Goal: Task Accomplishment & Management: Manage account settings

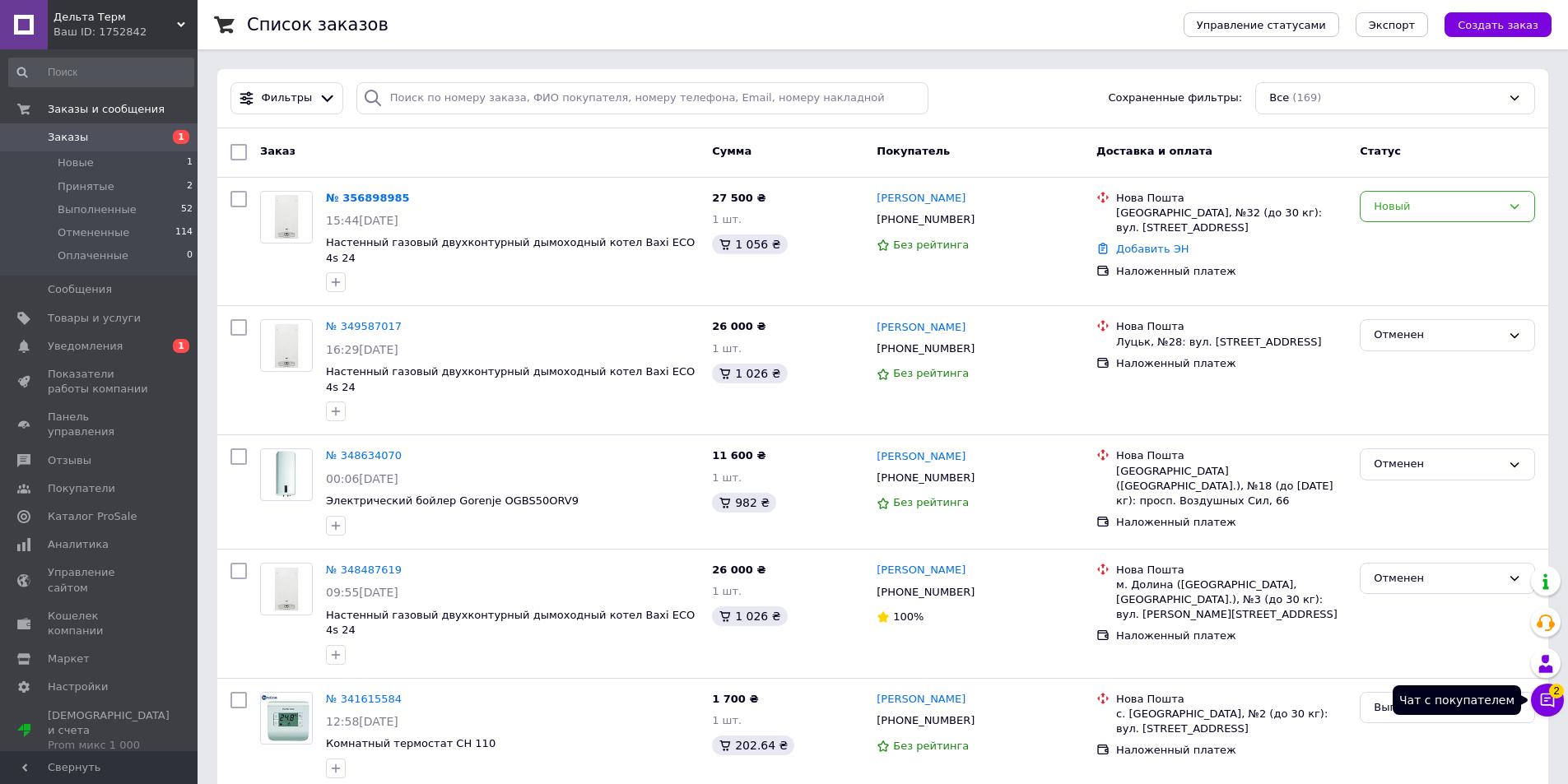
click at [1547, 697] on icon at bounding box center [1547, 700] width 16 height 16
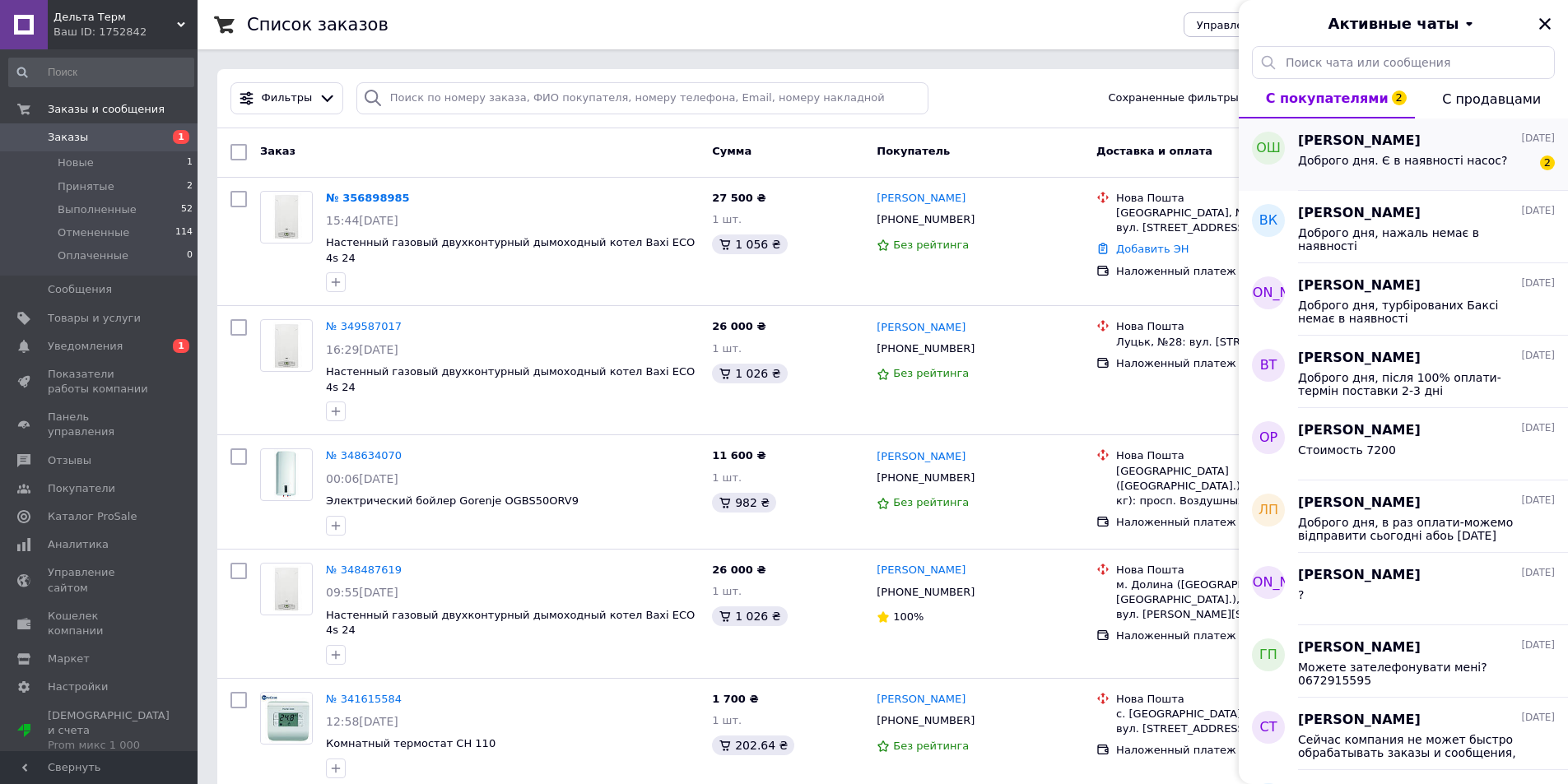
click at [1432, 164] on span "Доброго дня. Є в наявності насос?" at bounding box center [1402, 160] width 209 height 14
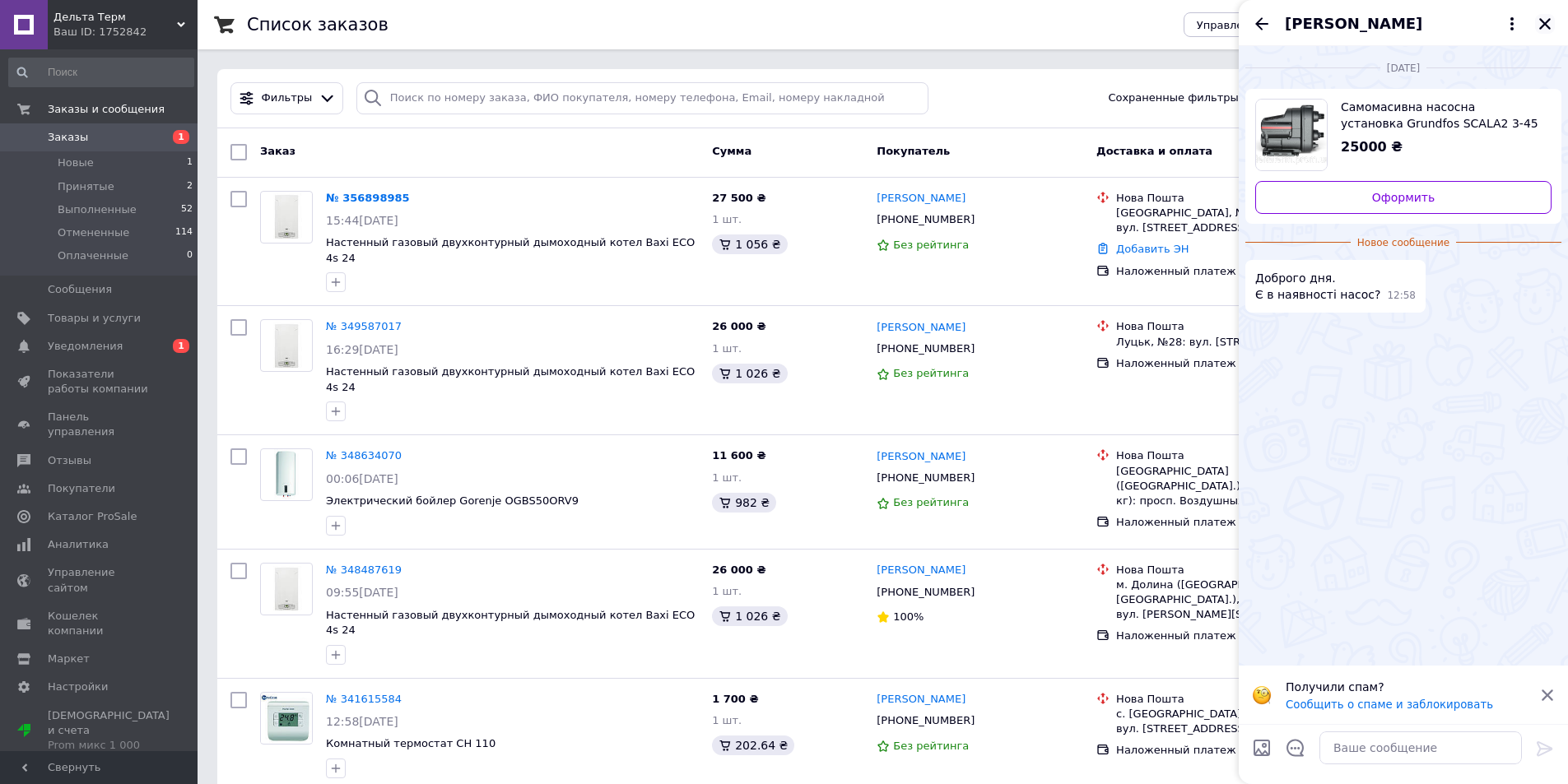
click at [1541, 23] on icon "Закрыть" at bounding box center [1544, 24] width 14 height 14
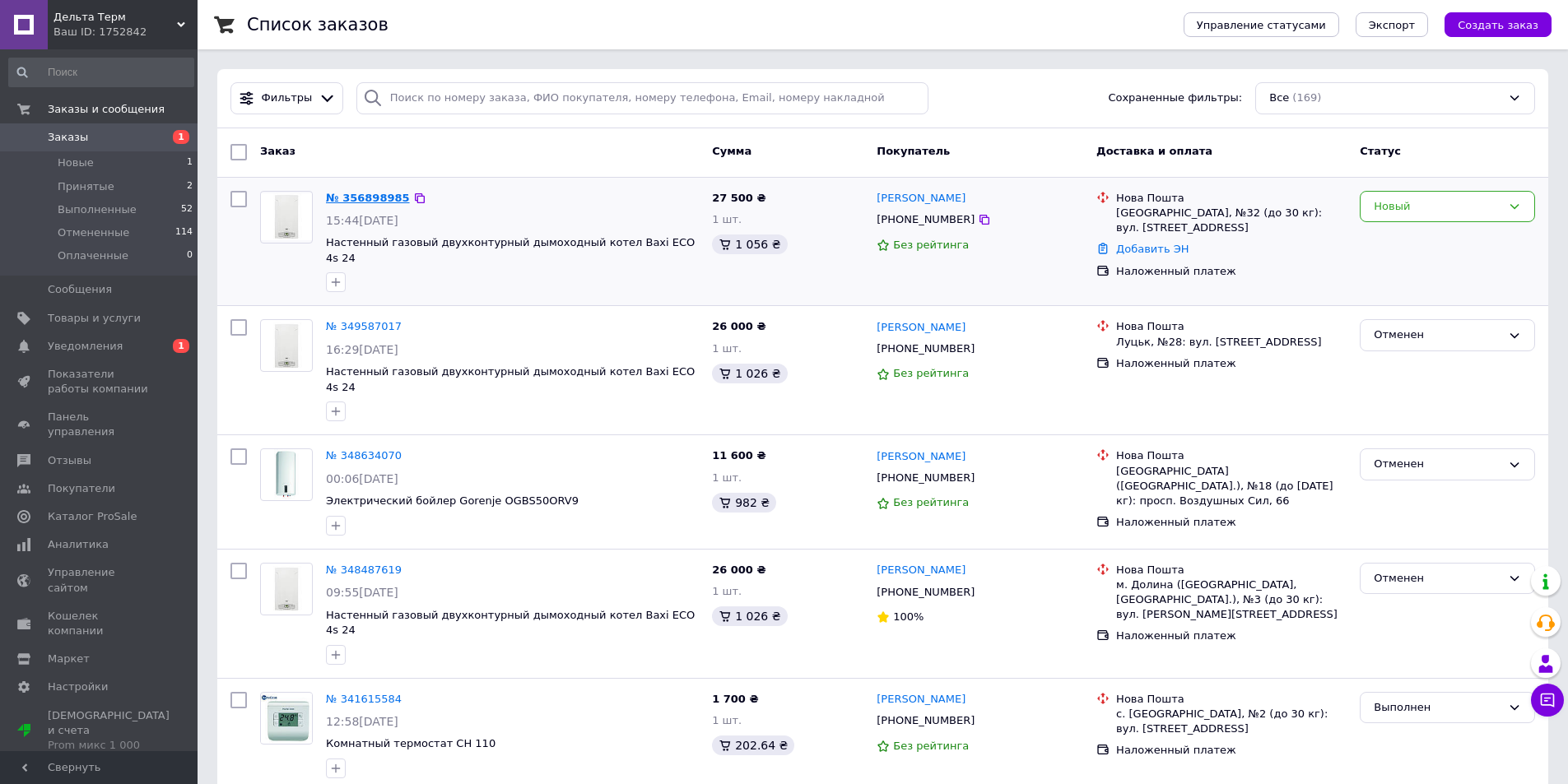
click at [389, 198] on link "№ 356898985" at bounding box center [367, 198] width 84 height 13
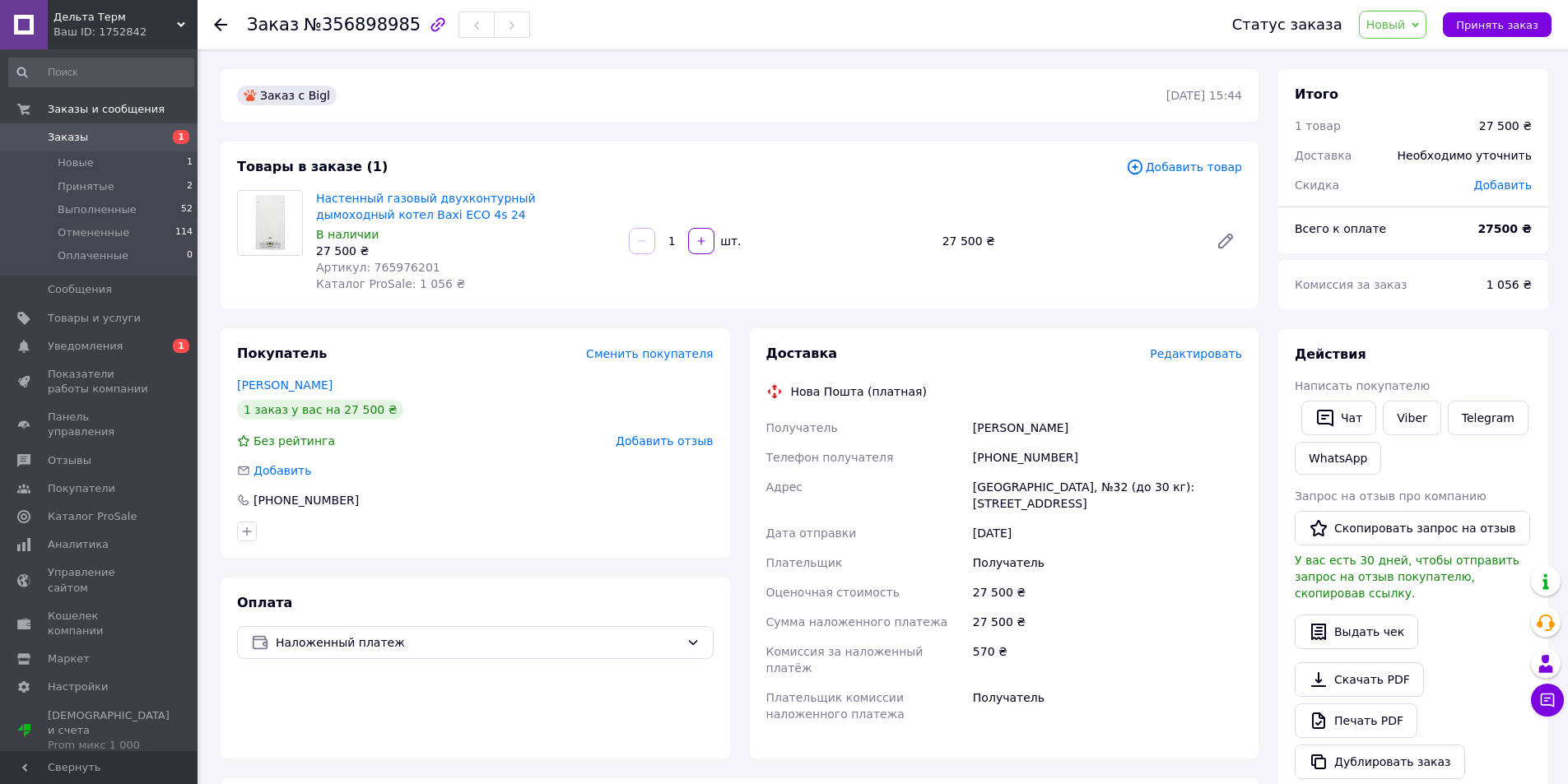
click at [64, 131] on span "Заказы" at bounding box center [68, 137] width 41 height 14
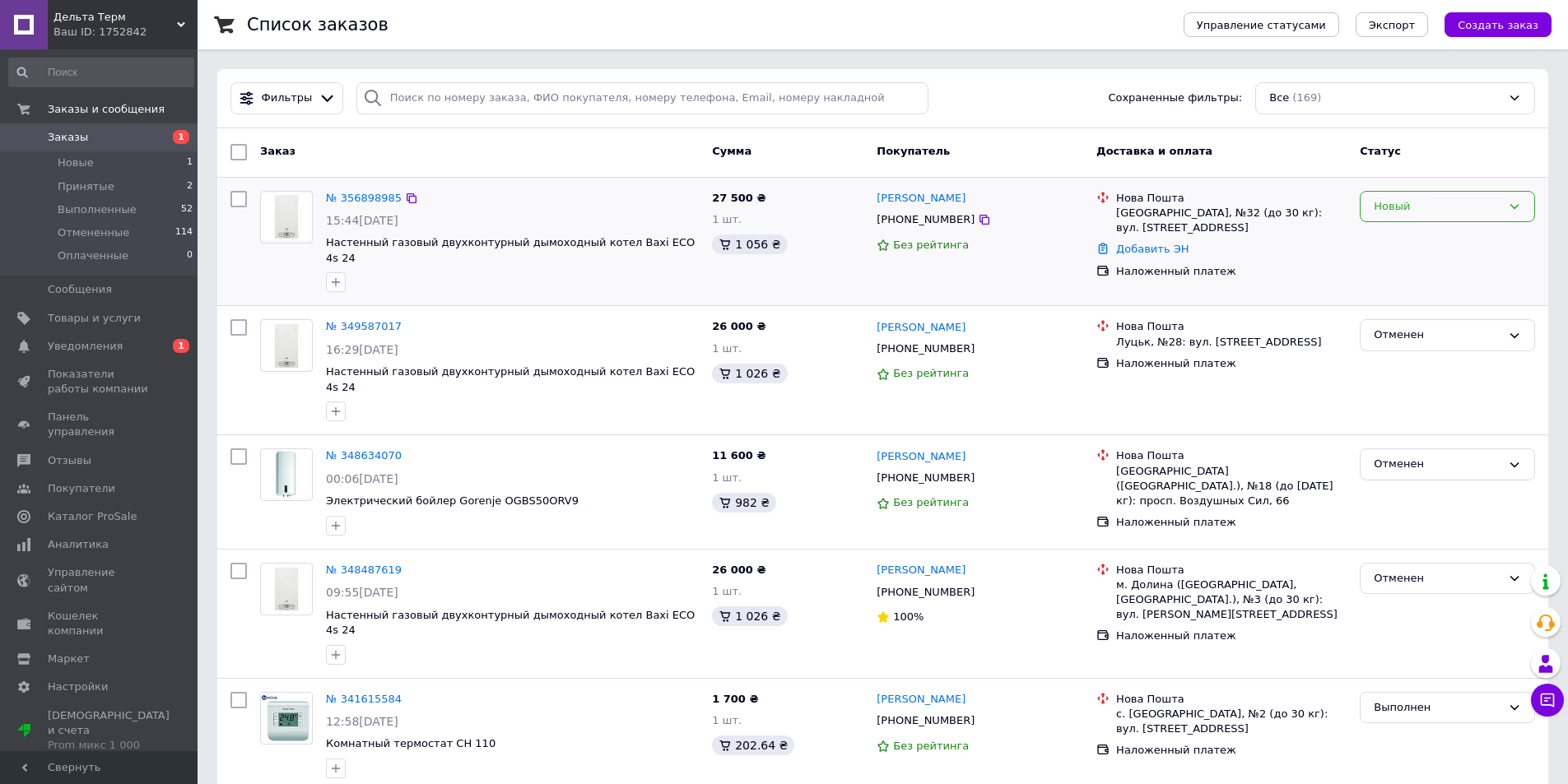
click at [1513, 206] on icon at bounding box center [1514, 206] width 14 height 14
click at [1402, 299] on li "Отменен" at bounding box center [1447, 301] width 174 height 31
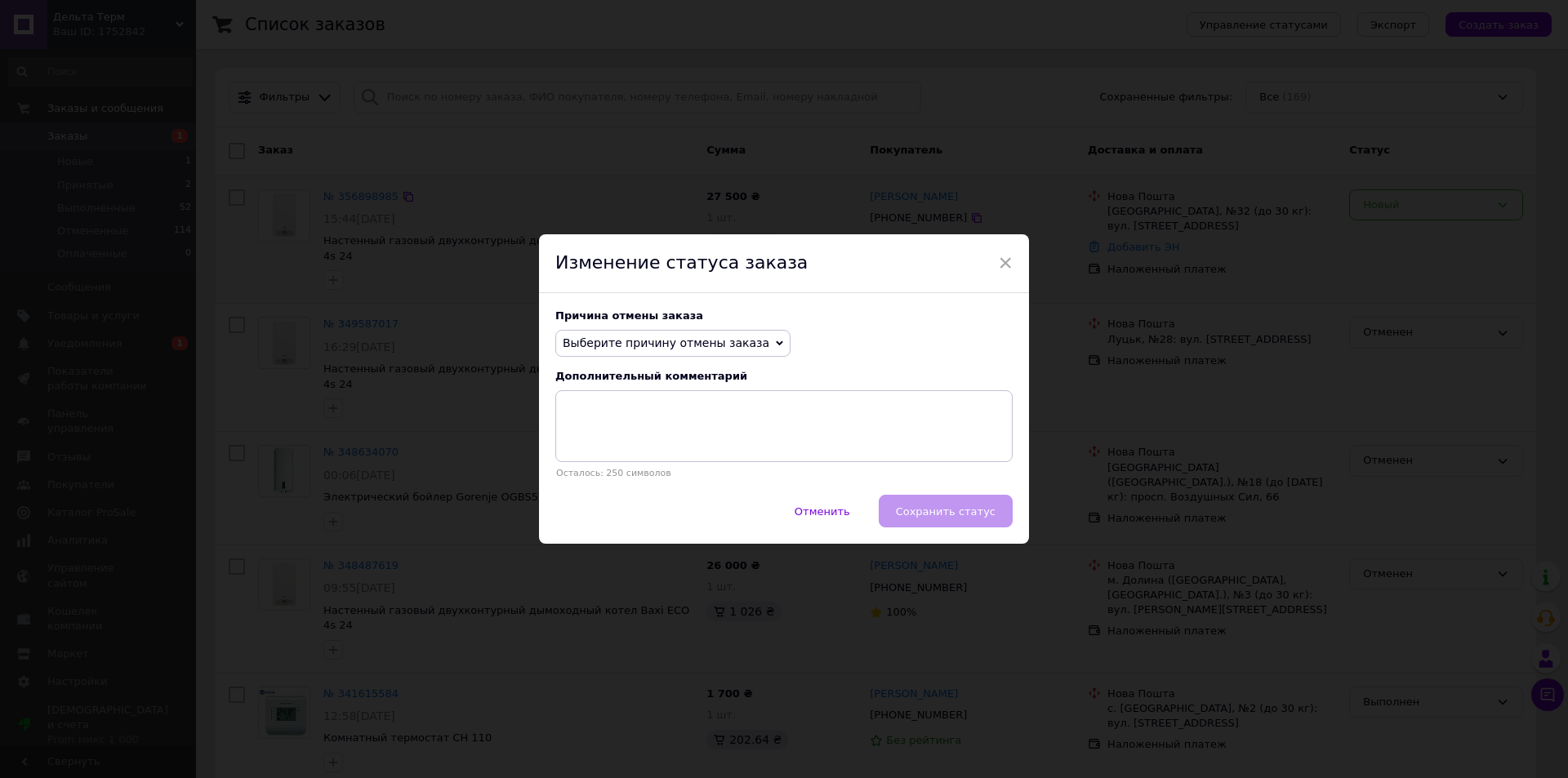
click at [776, 341] on icon at bounding box center [780, 343] width 7 height 4
click at [683, 443] on li "По просьбе покупателя" at bounding box center [673, 443] width 233 height 22
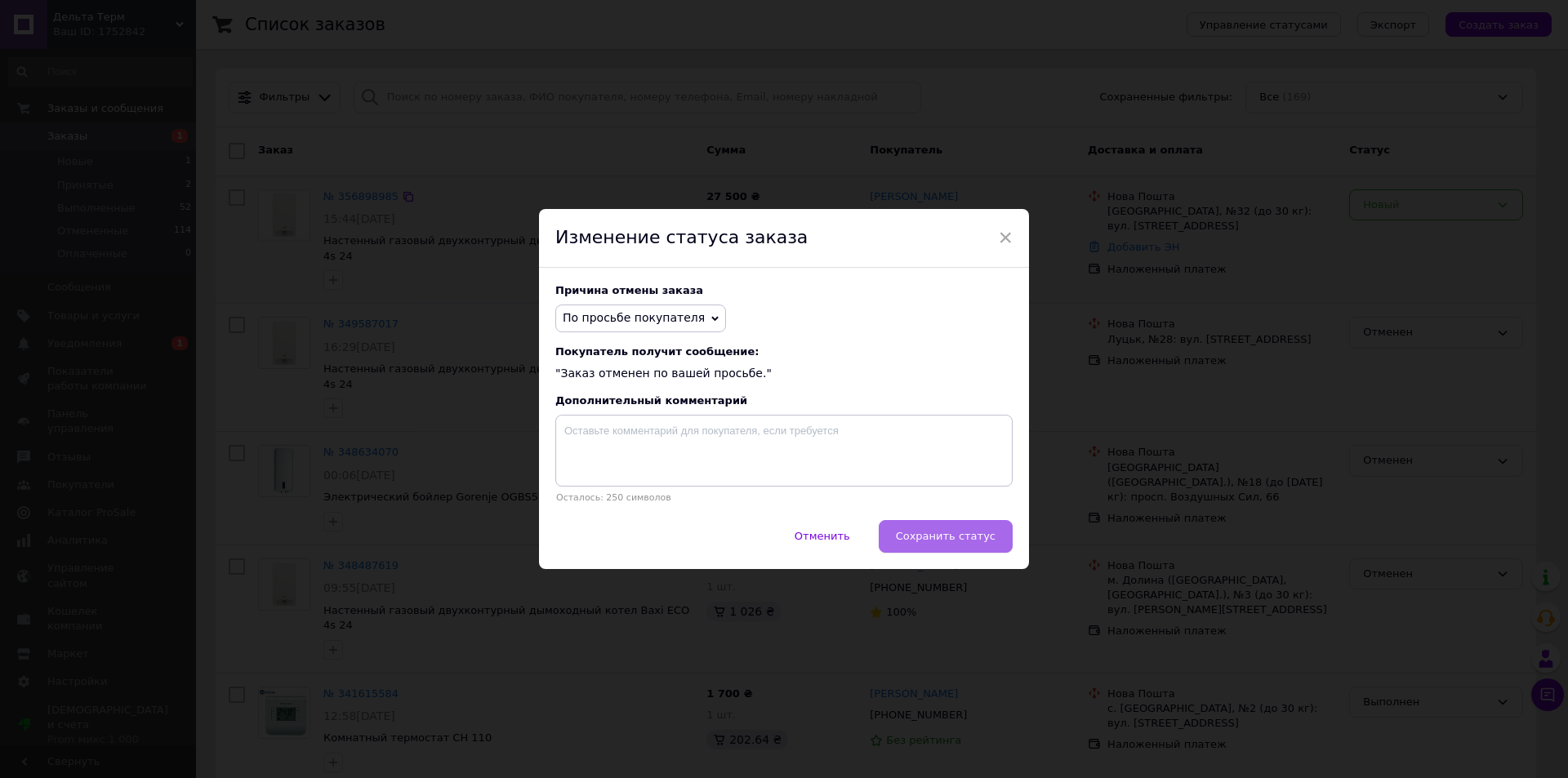
click at [938, 535] on span "Сохранить статус" at bounding box center [945, 537] width 100 height 13
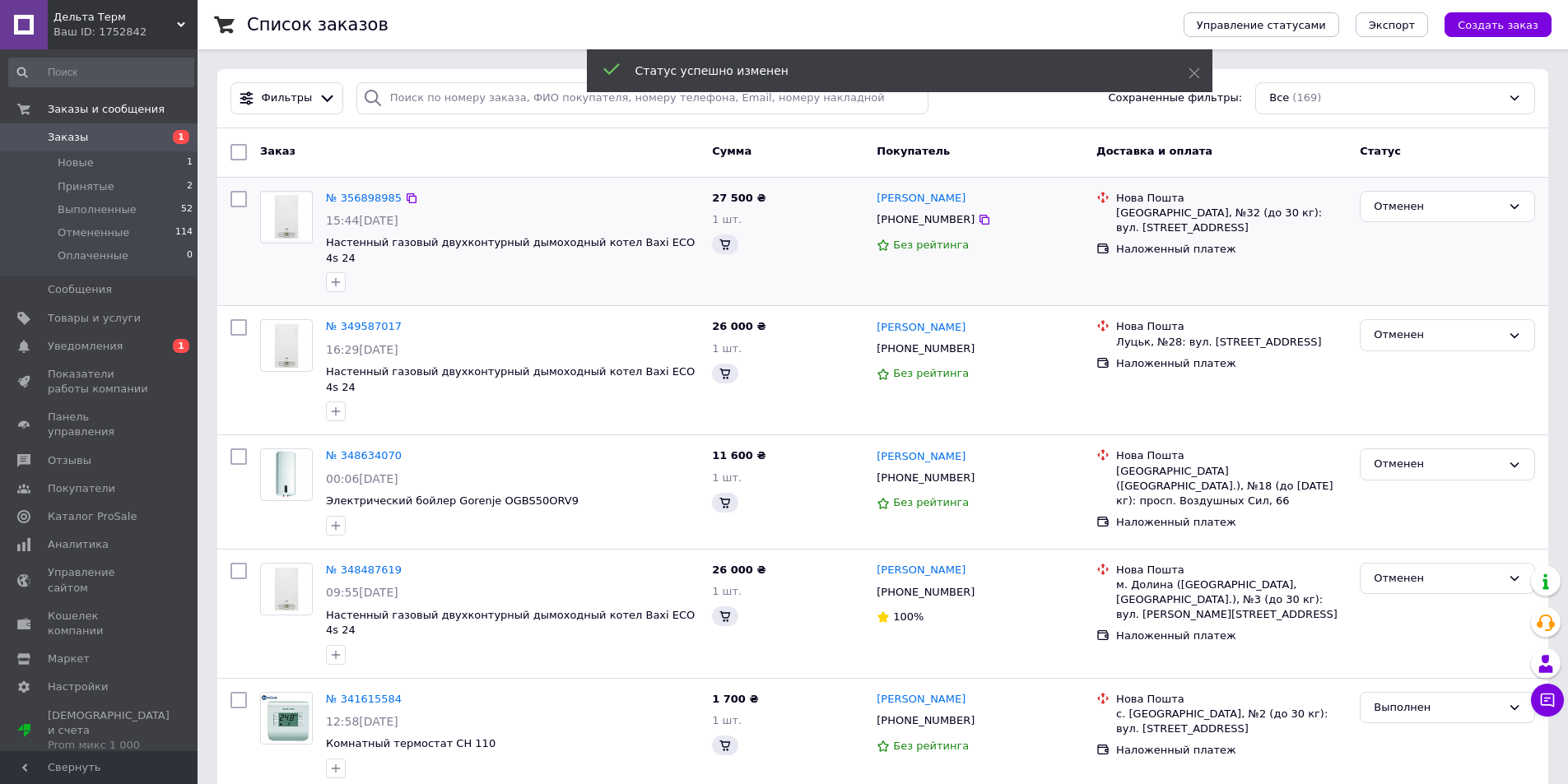
click at [54, 131] on span "Заказы" at bounding box center [68, 137] width 41 height 14
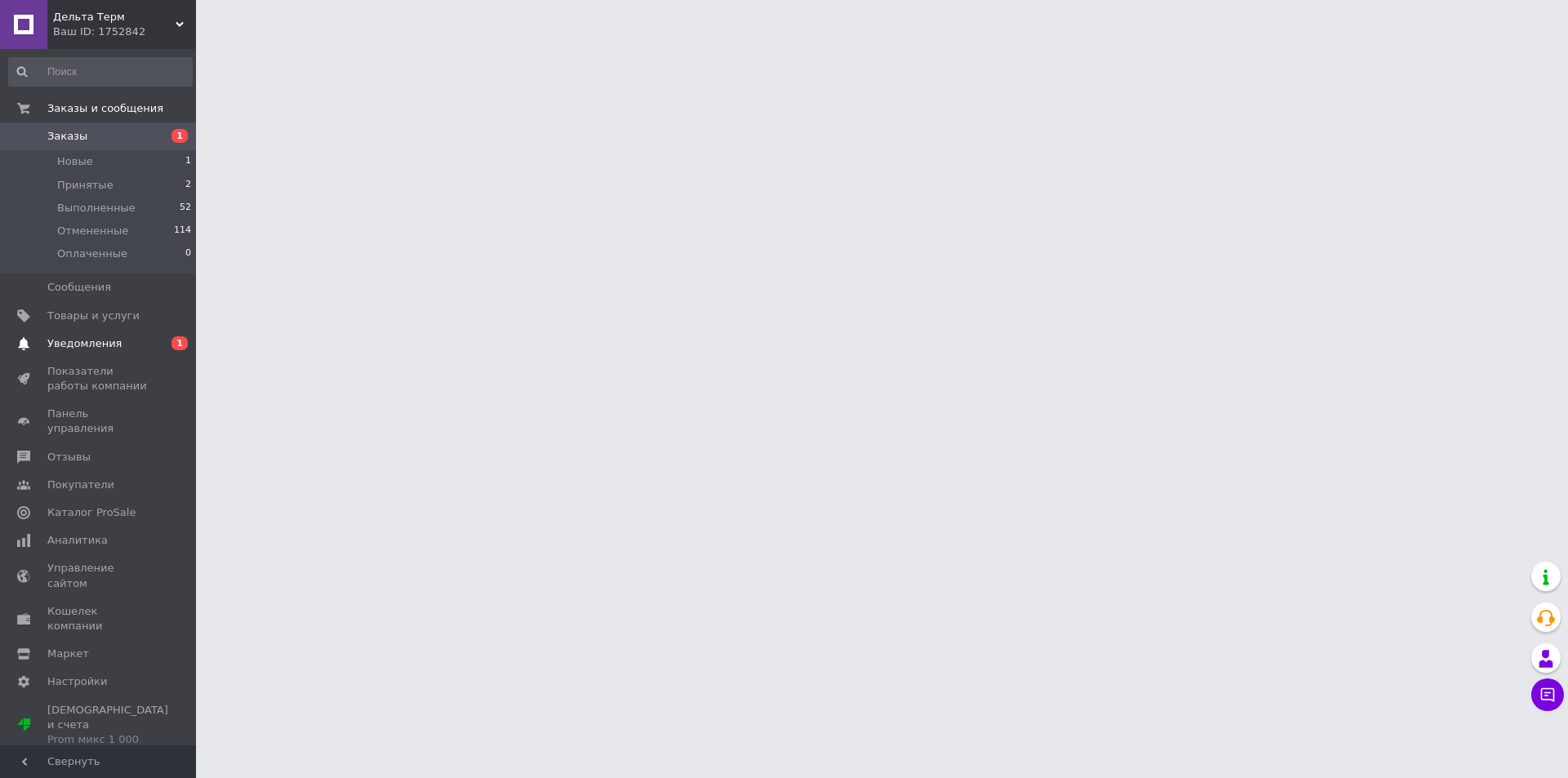
click at [95, 340] on span "Уведомления" at bounding box center [84, 344] width 74 height 14
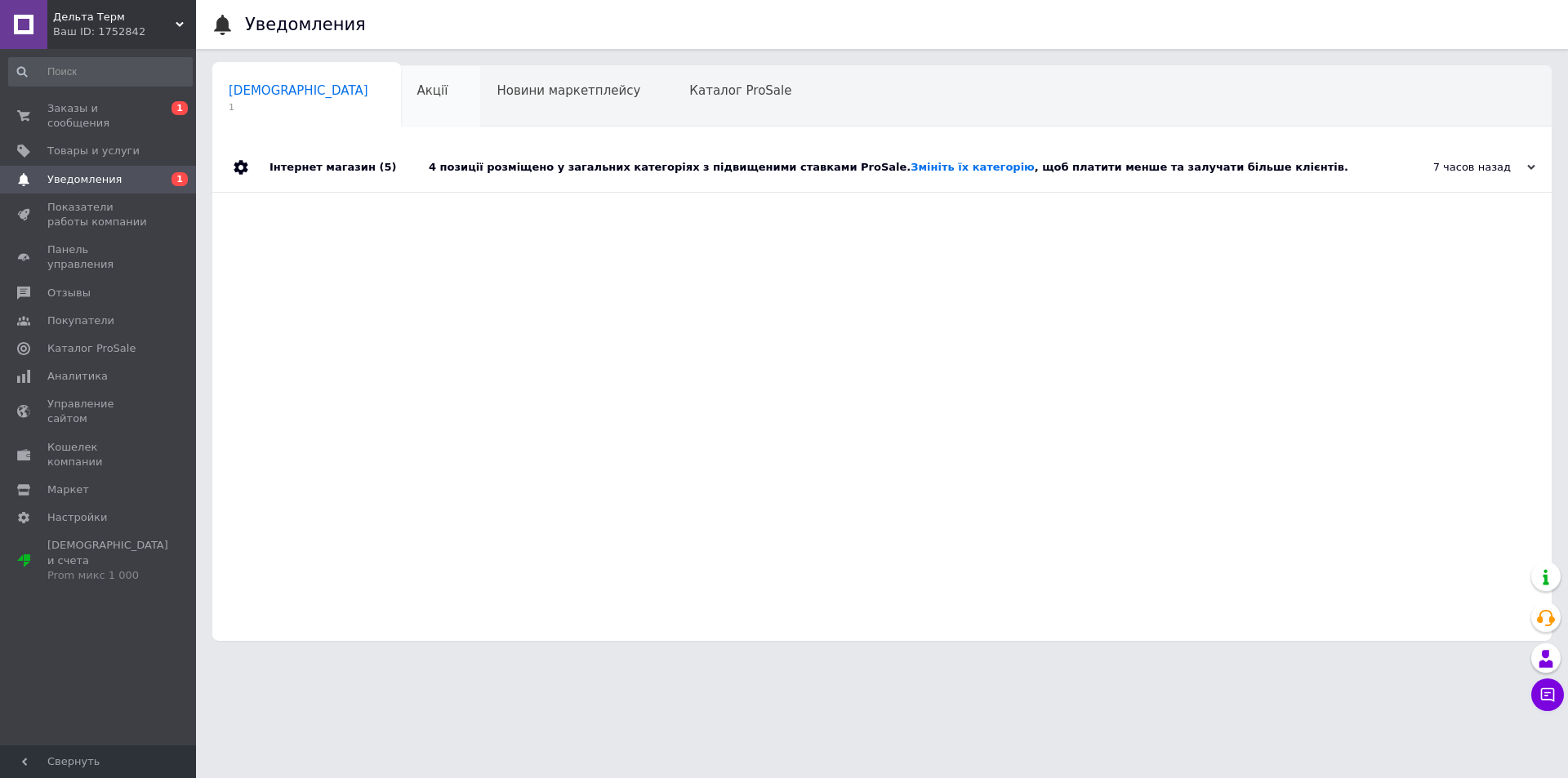
click at [417, 93] on span "Акції" at bounding box center [433, 91] width 31 height 14
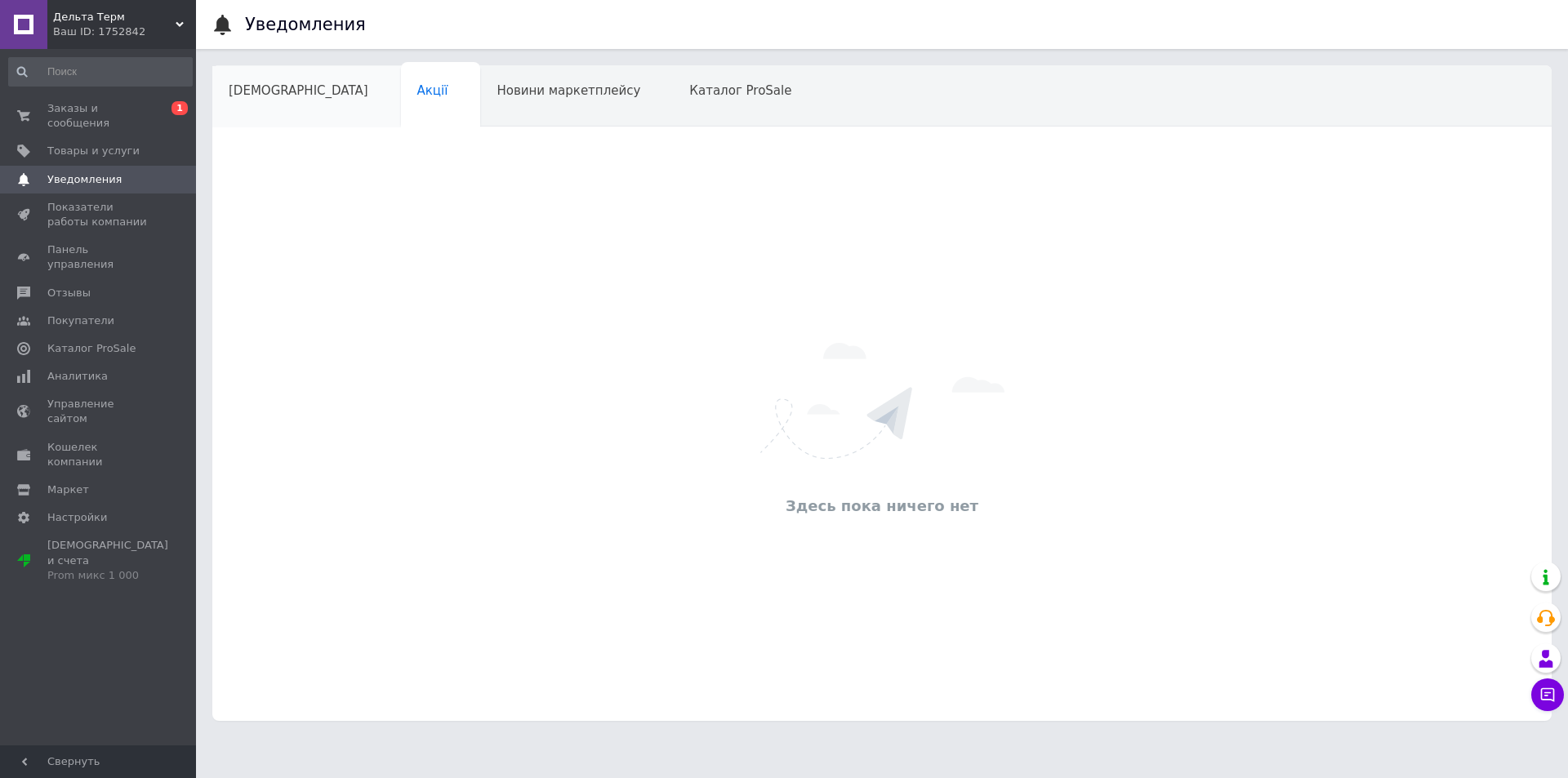
click at [260, 88] on span "[DEMOGRAPHIC_DATA]" at bounding box center [299, 91] width 140 height 14
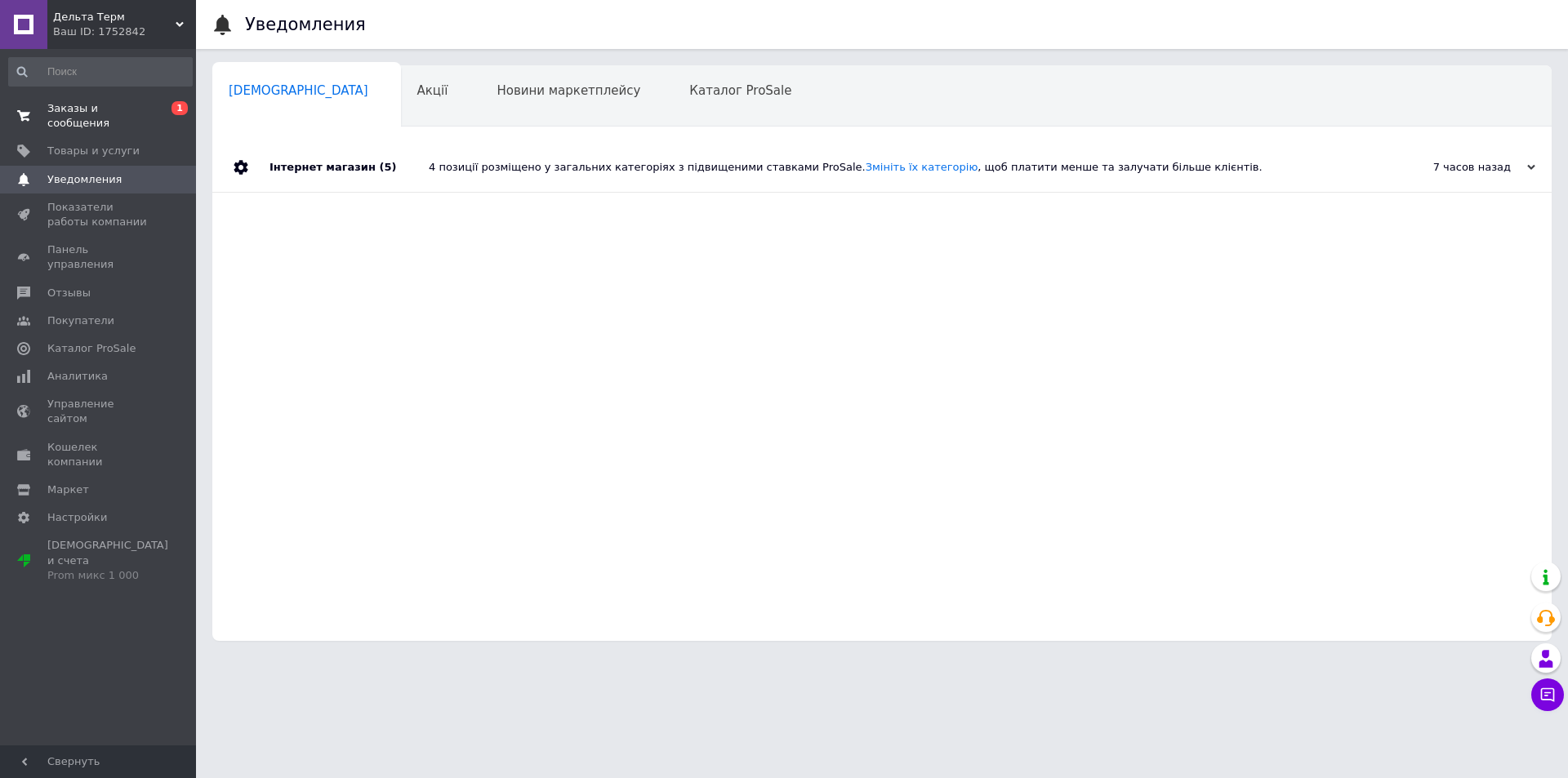
click at [99, 111] on span "Заказы и сообщения" at bounding box center [100, 116] width 104 height 30
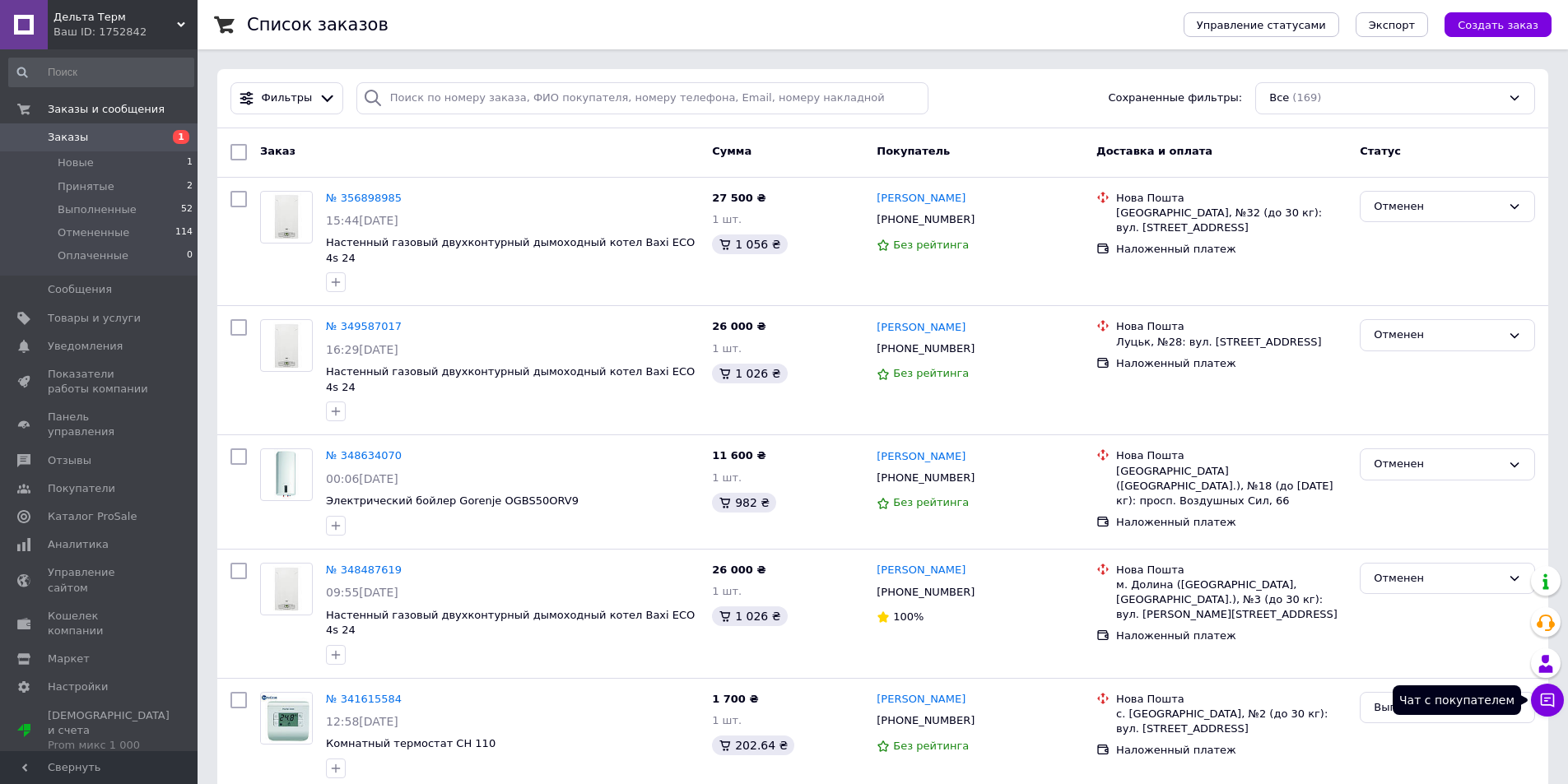
click at [1551, 699] on icon at bounding box center [1547, 700] width 16 height 16
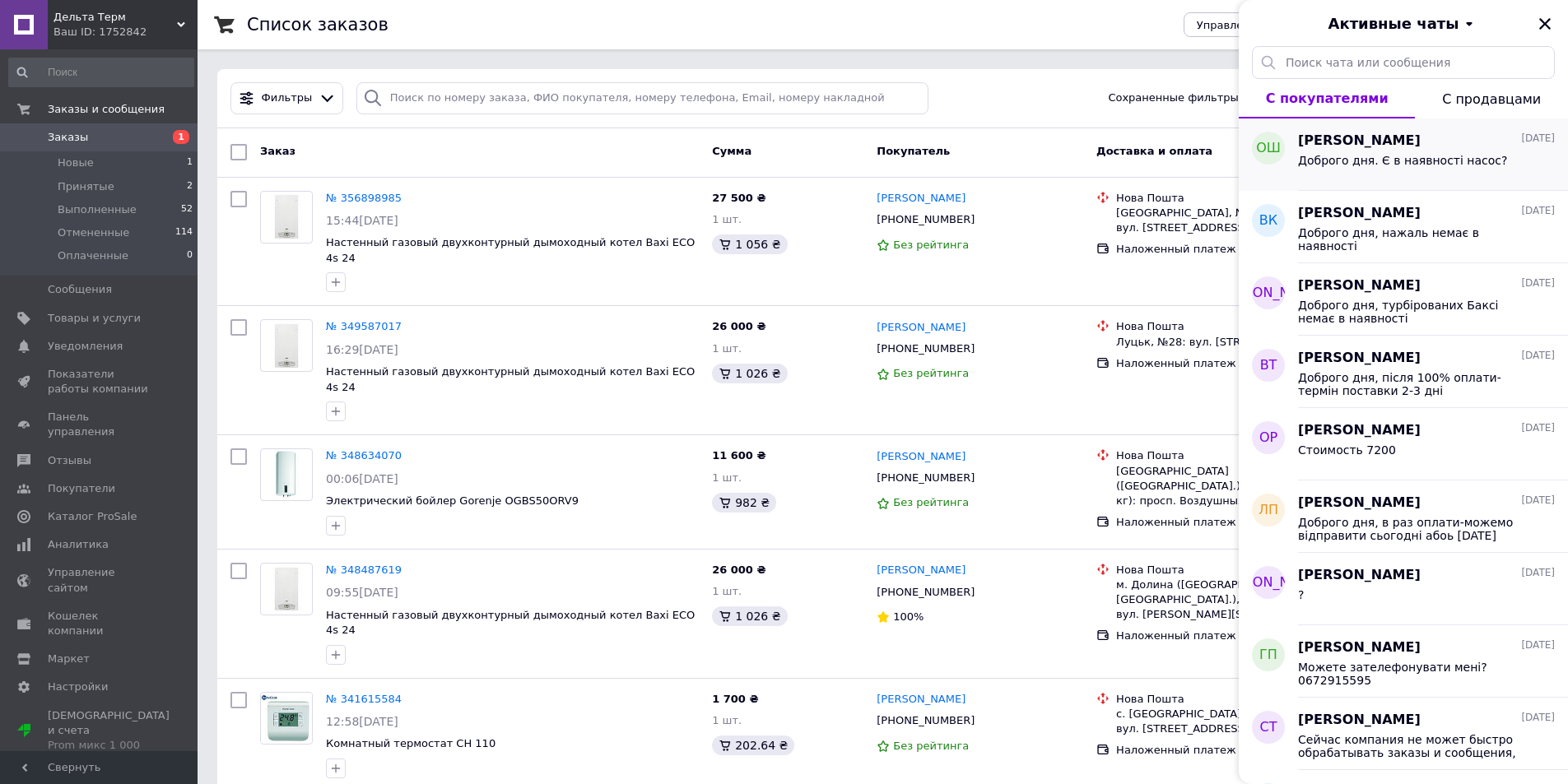
click at [1385, 163] on span "Доброго дня. Є в наявності насос?" at bounding box center [1402, 160] width 209 height 14
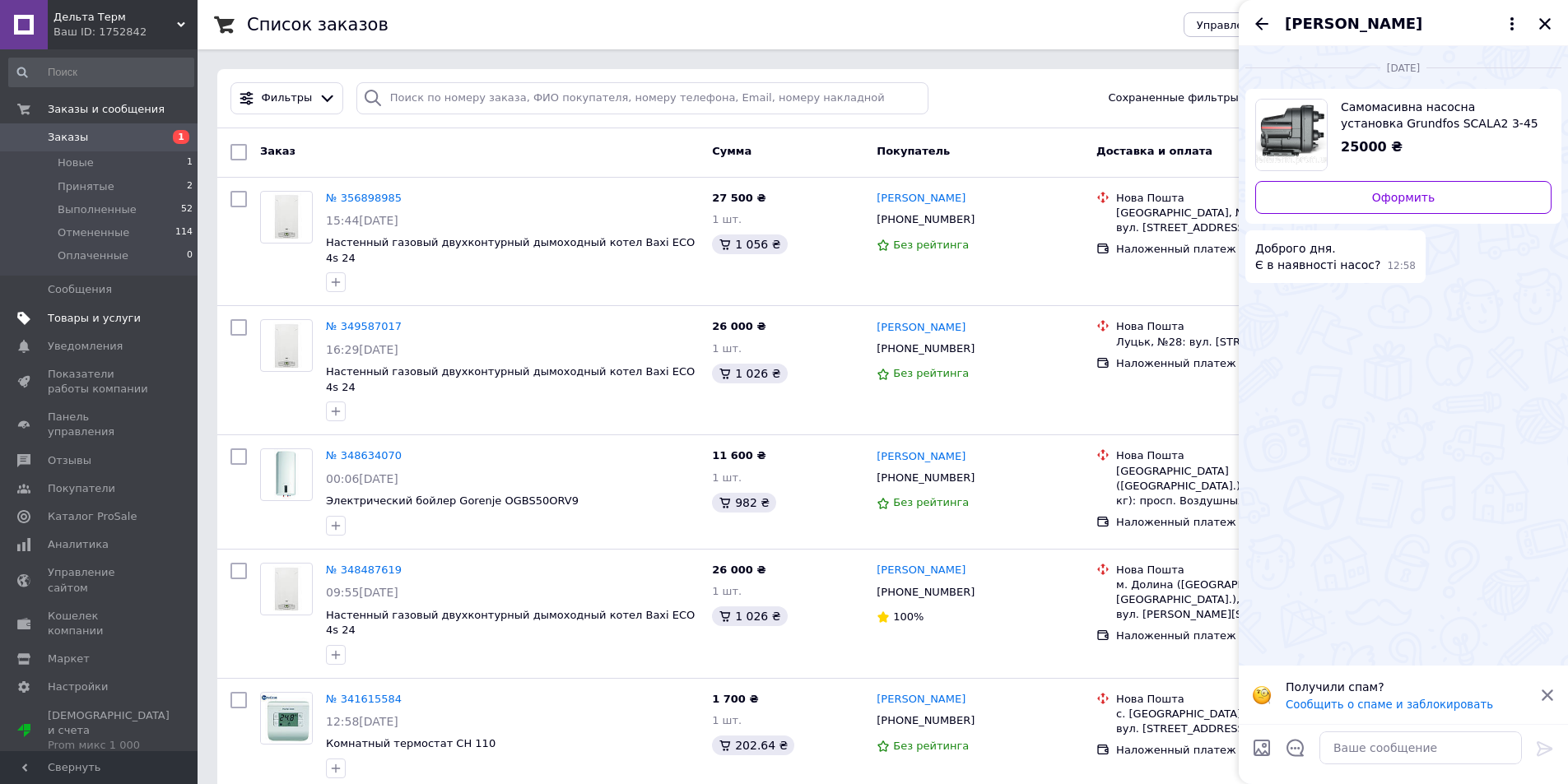
click at [82, 320] on span "Товары и услуги" at bounding box center [94, 318] width 93 height 14
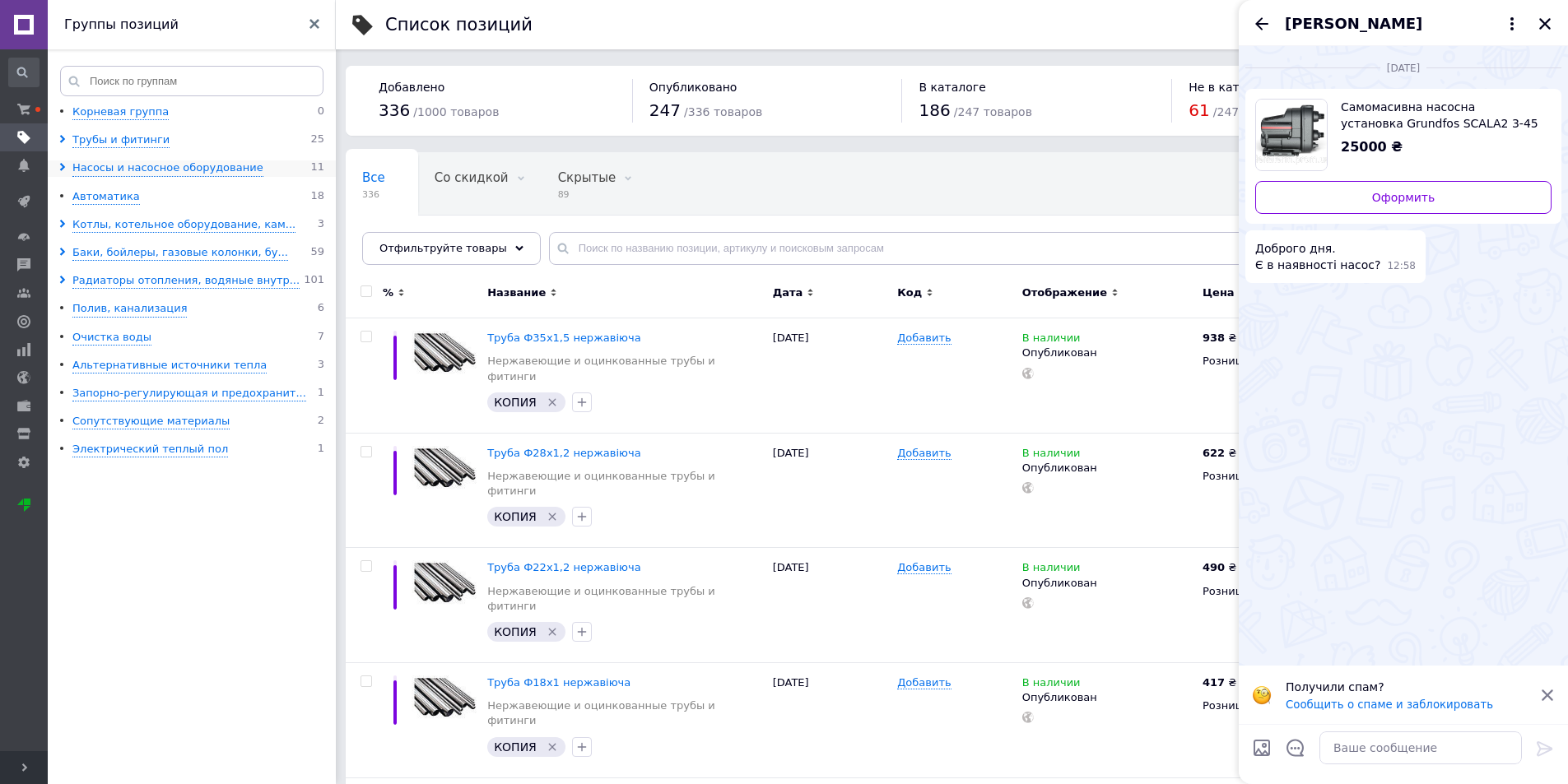
click at [66, 165] on icon at bounding box center [62, 166] width 8 height 8
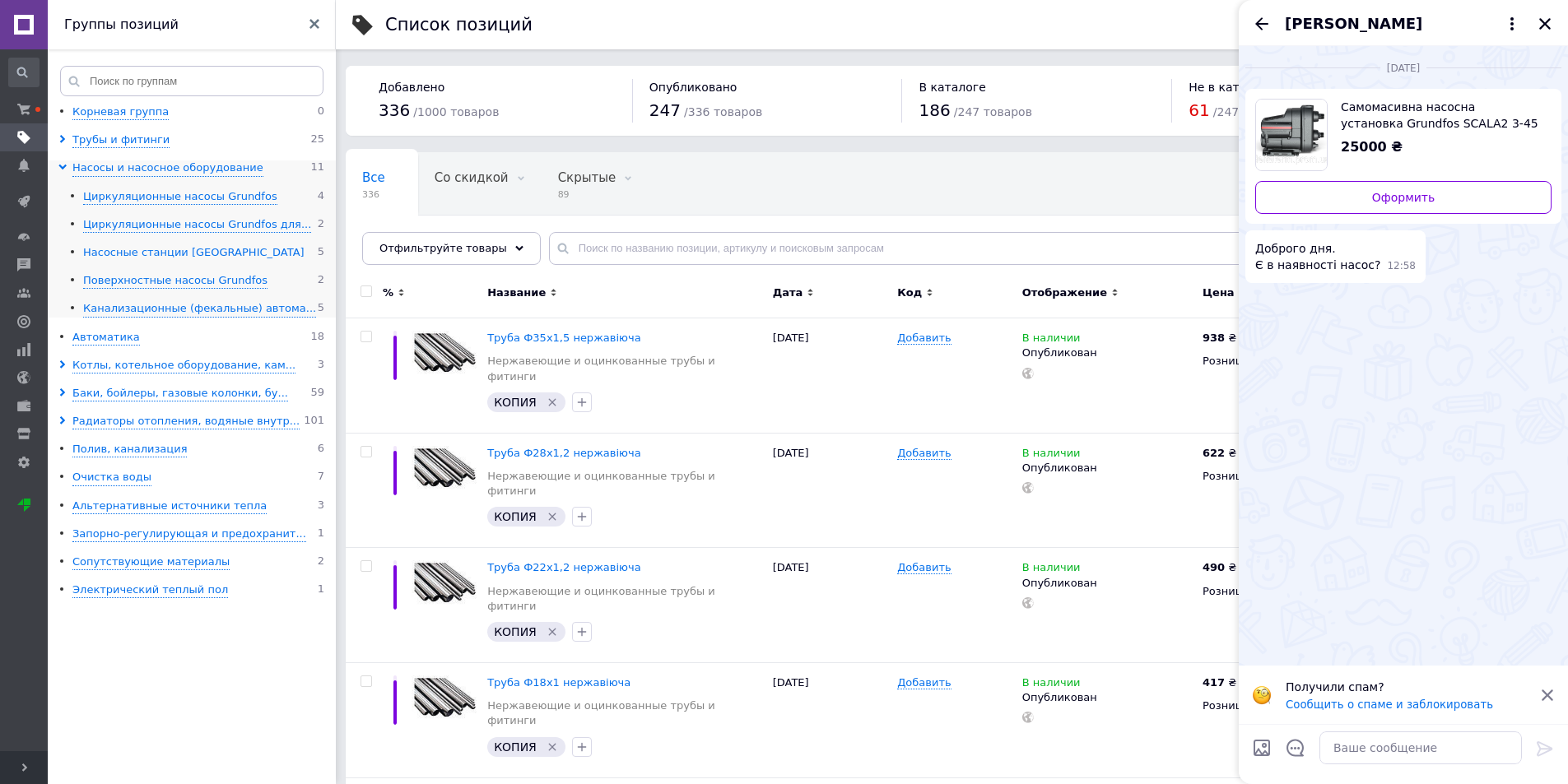
click at [113, 252] on div "Насосные станции [GEOGRAPHIC_DATA]" at bounding box center [194, 252] width 222 height 15
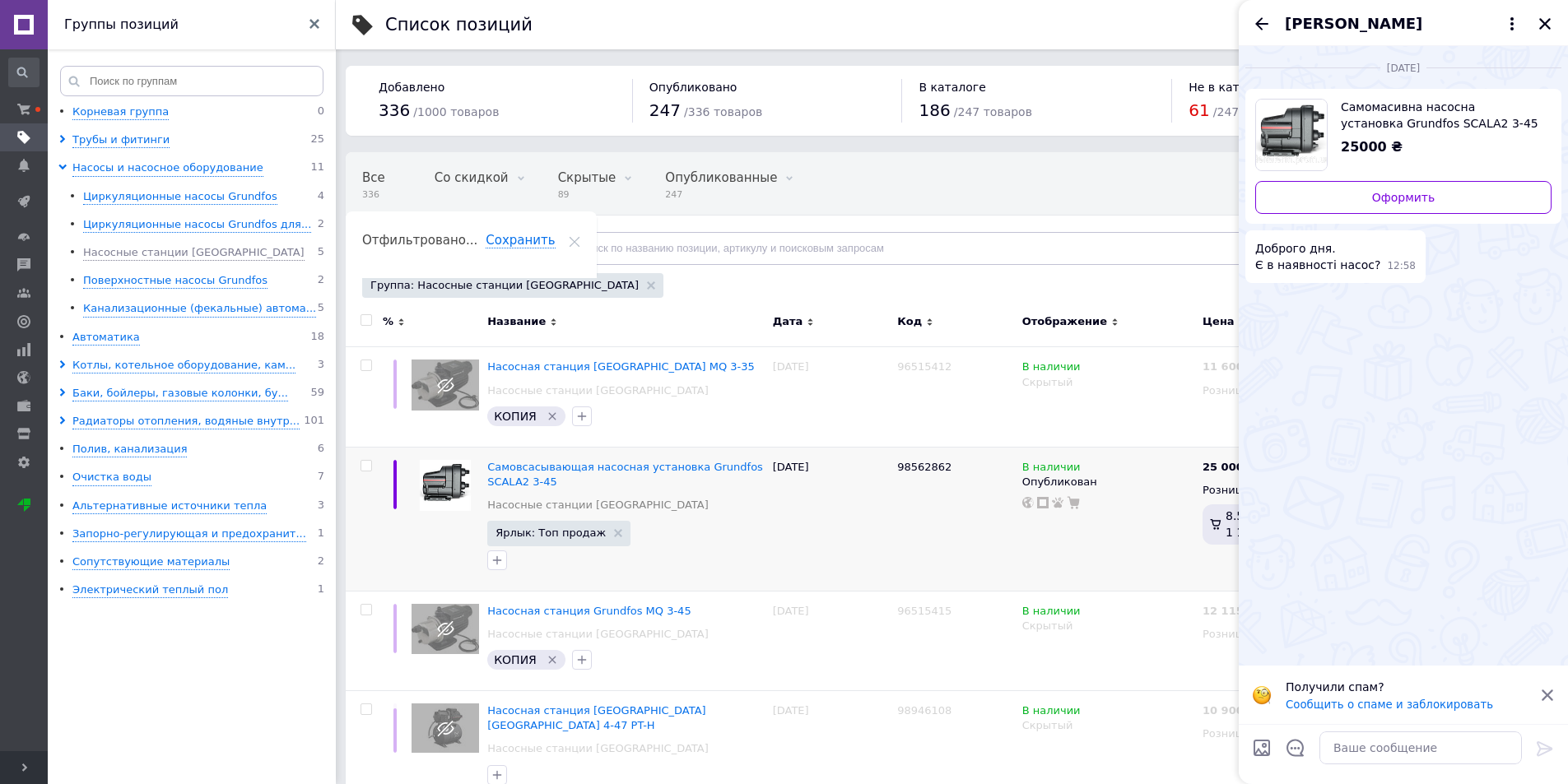
drag, startPoint x: 1541, startPoint y: 19, endPoint x: 1195, endPoint y: 503, distance: 595.0
click at [1540, 19] on icon "Закрыть" at bounding box center [1544, 24] width 14 height 14
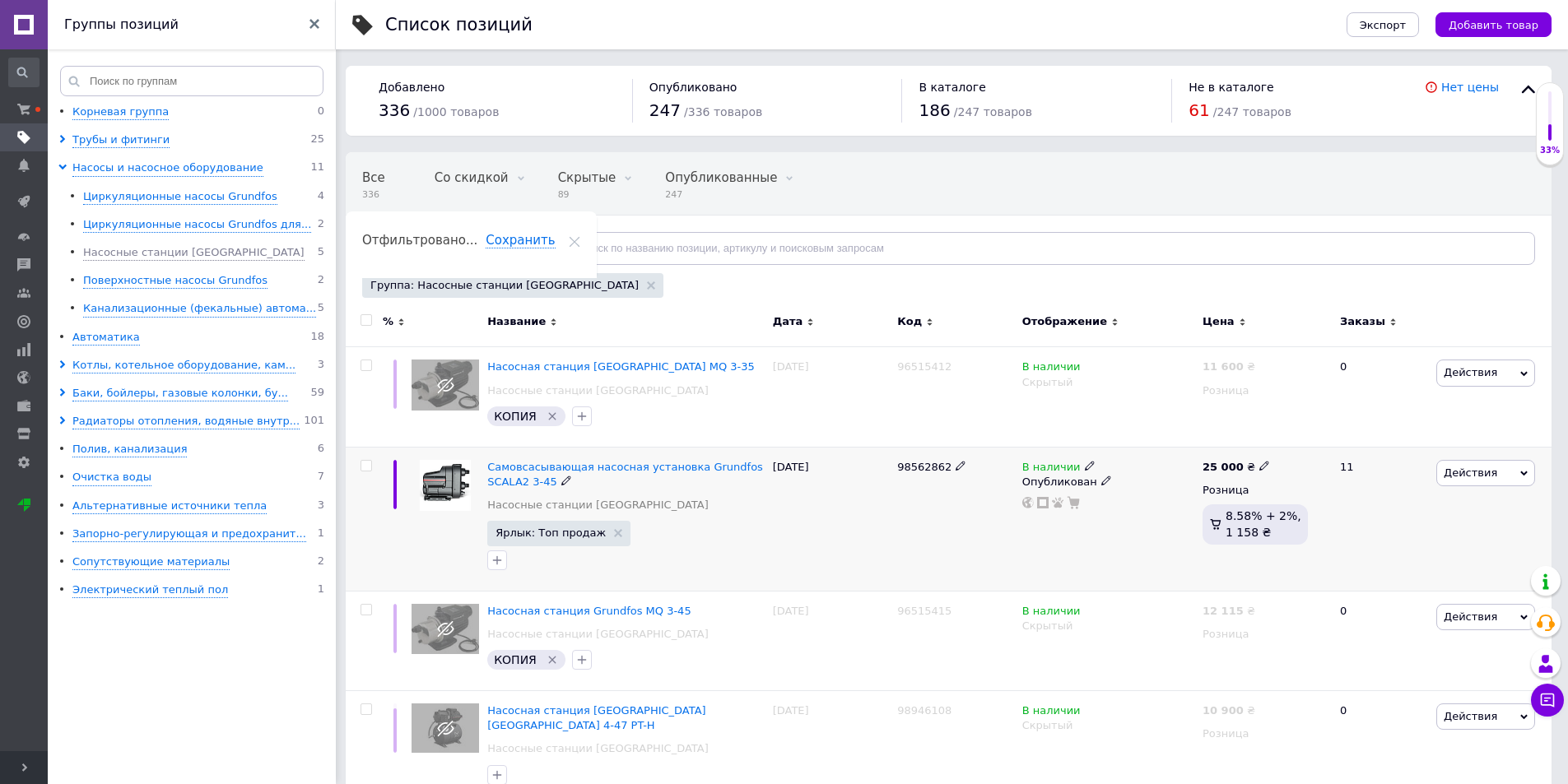
click at [1259, 467] on icon at bounding box center [1263, 466] width 10 height 10
drag, startPoint x: 1326, startPoint y: 449, endPoint x: 1169, endPoint y: 449, distance: 157.0
click at [1169, 449] on div "Cамовсасывающая насосная установка Grundfos SCALA2 3-45 Насосные станции Grundf…" at bounding box center [948, 518] width 1205 height 144
type input "27500"
click at [1413, 304] on div "Заказы" at bounding box center [1381, 325] width 102 height 45
